Goal: Task Accomplishment & Management: Use online tool/utility

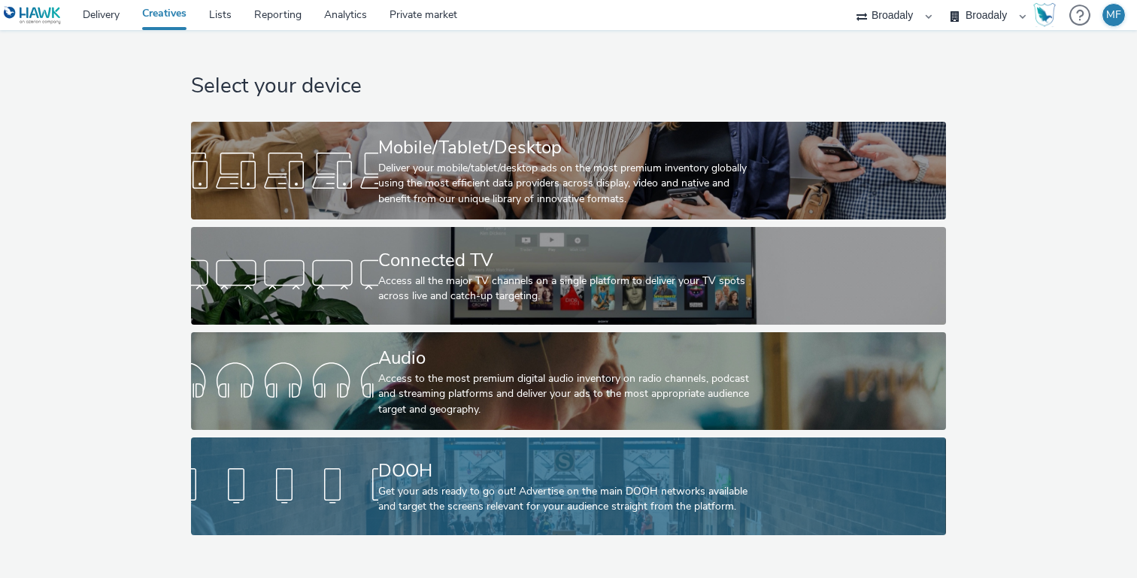
click at [309, 456] on link "DOOH Get your ads ready to go out! Advertise on the main DOOH networks availabl…" at bounding box center [568, 487] width 754 height 98
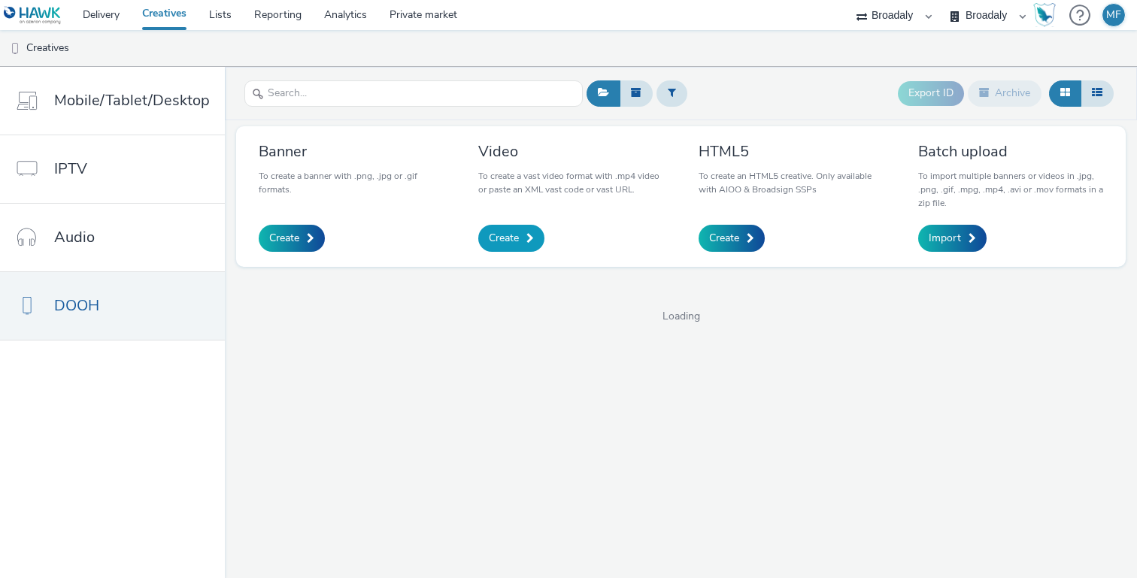
click at [516, 233] on span "Create" at bounding box center [504, 238] width 30 height 15
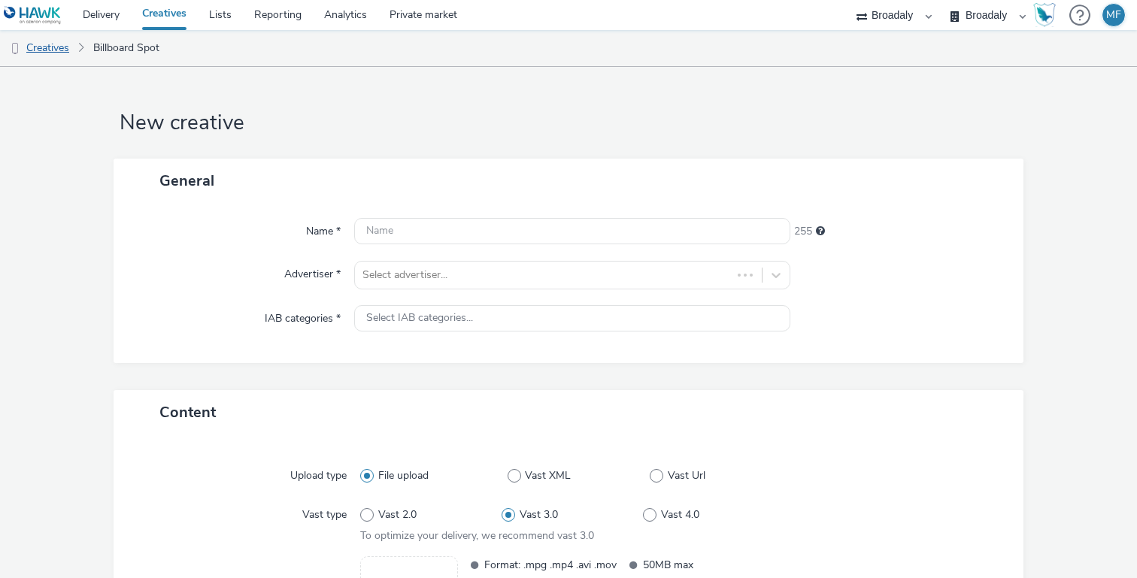
click at [63, 44] on link "Creatives" at bounding box center [38, 48] width 77 height 36
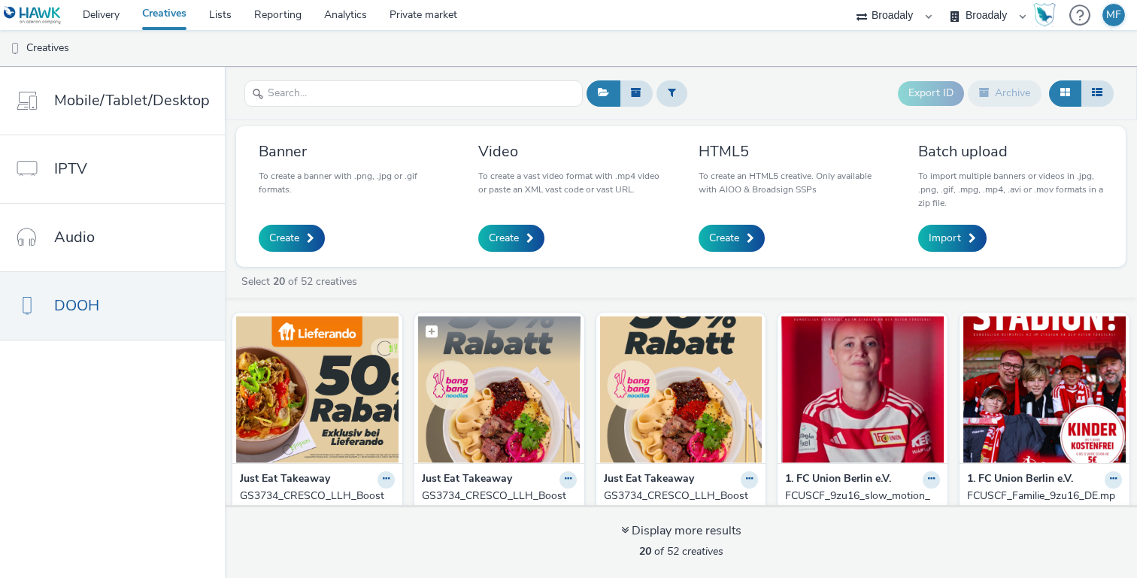
click at [464, 399] on img at bounding box center [499, 390] width 162 height 147
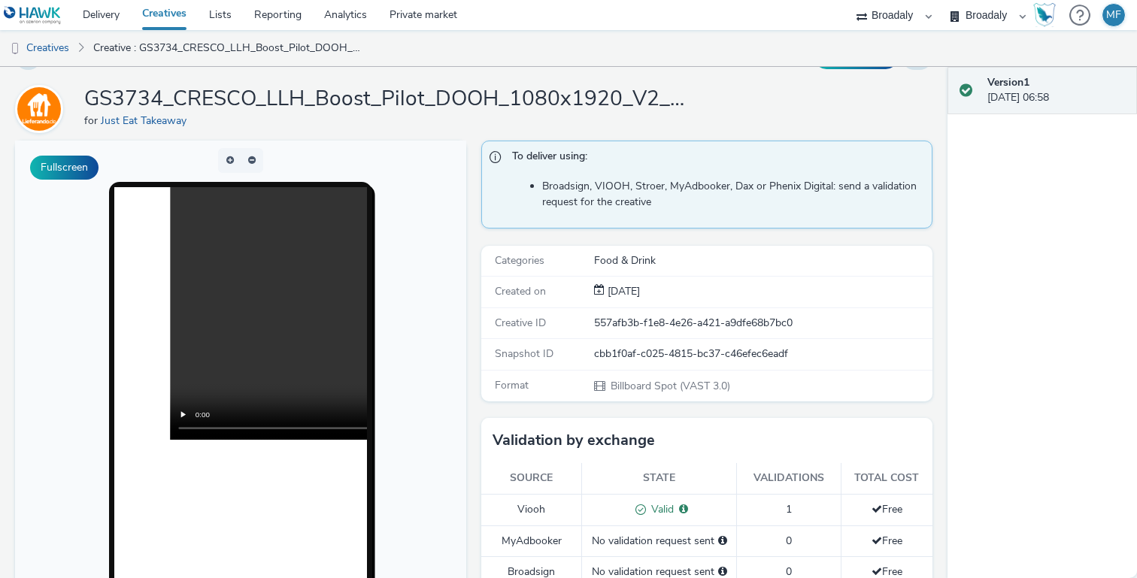
scroll to position [42, 0]
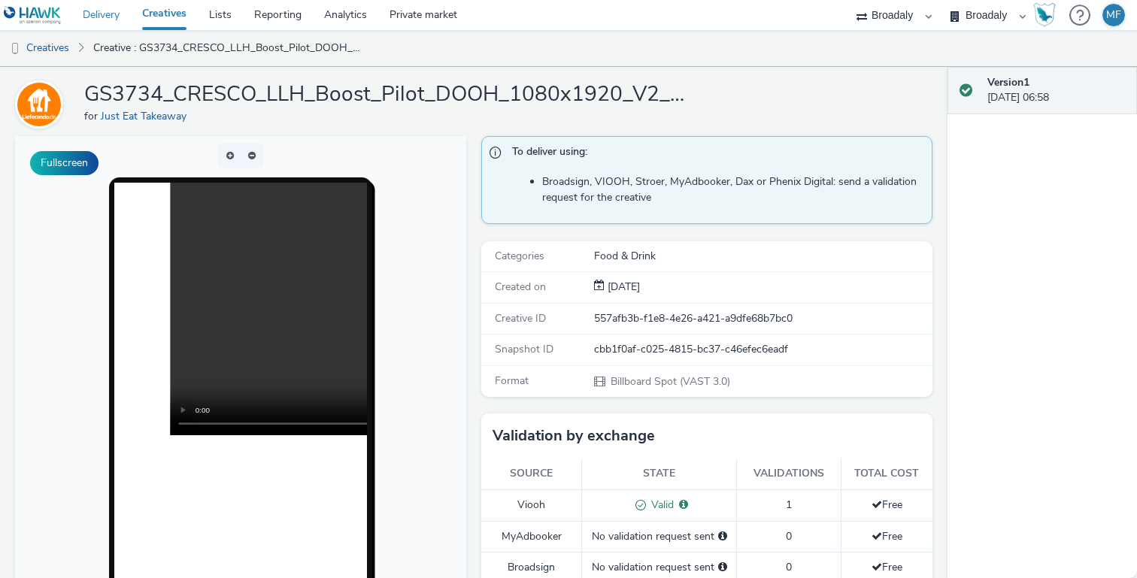
click at [88, 26] on link "Delivery" at bounding box center [100, 15] width 59 height 30
